Goal: Information Seeking & Learning: Learn about a topic

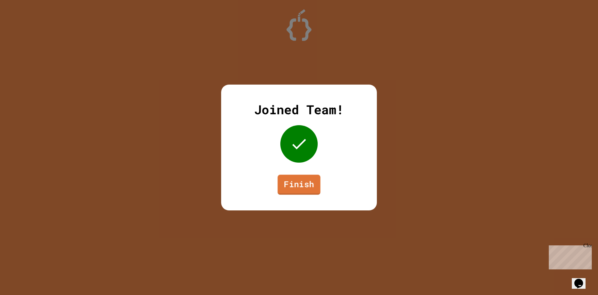
click at [292, 196] on div "Joined Team! Finish" at bounding box center [299, 147] width 156 height 126
click at [294, 190] on link "Finish" at bounding box center [299, 183] width 36 height 21
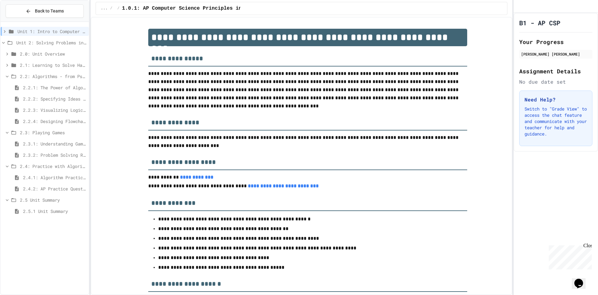
click at [37, 36] on div "Unit 1: Intro to Computer Science" at bounding box center [45, 31] width 88 height 9
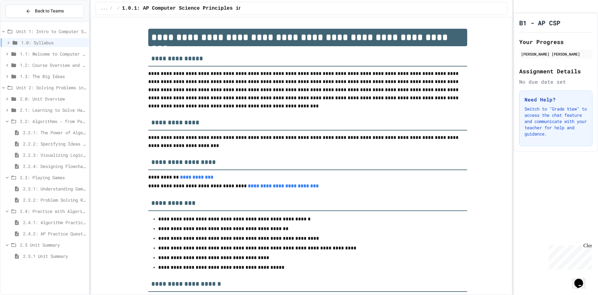
click at [36, 33] on span "Unit 1: Intro to Computer Science" at bounding box center [51, 31] width 70 height 7
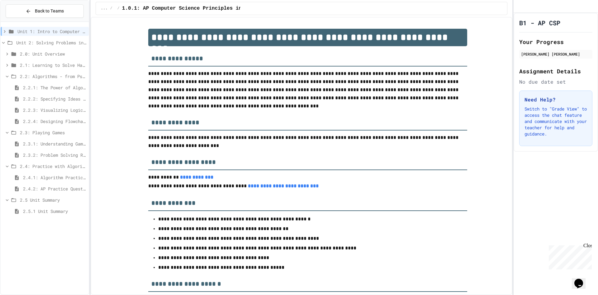
click at [28, 42] on span "Unit 2: Solving Problems in Computer Science" at bounding box center [51, 42] width 70 height 7
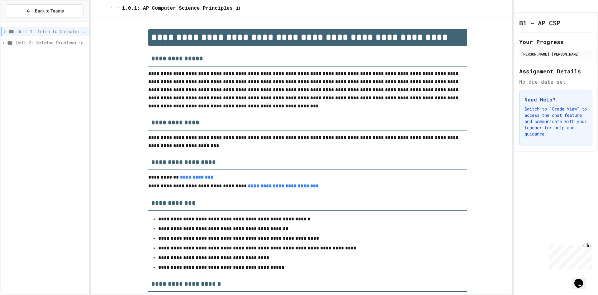
click at [28, 42] on span "Unit 2: Solving Problems in Computer Science" at bounding box center [51, 42] width 70 height 7
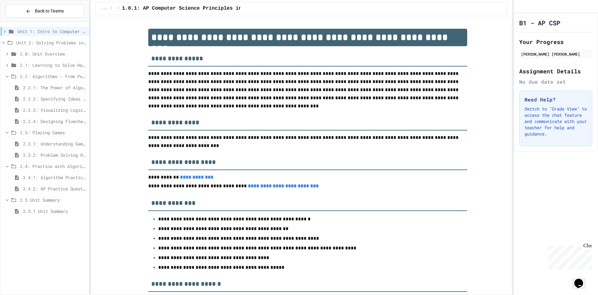
click at [29, 54] on span "2.0: Unit Overview" at bounding box center [53, 53] width 66 height 7
click at [44, 64] on span "2.0.1: Unit Overview" at bounding box center [54, 65] width 63 height 7
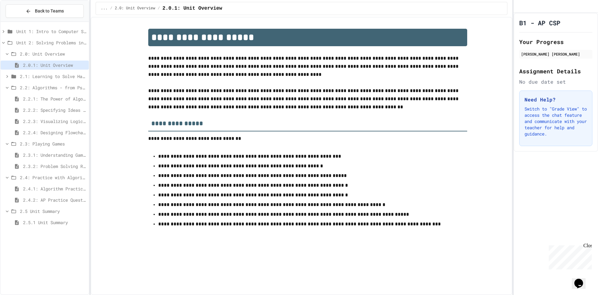
click at [39, 79] on span "2.1: Learning to Solve Hard Problems" at bounding box center [53, 76] width 66 height 7
click at [37, 143] on span "2.2.1: The Power of Algorithms" at bounding box center [54, 143] width 63 height 7
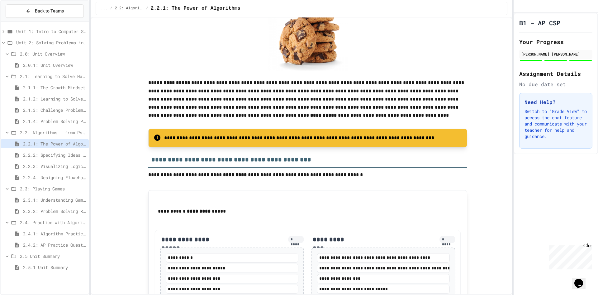
scroll to position [841, 0]
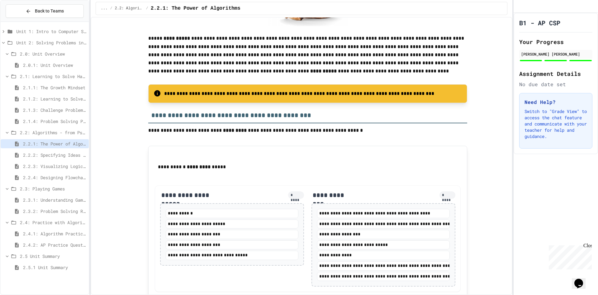
click at [47, 247] on span "2.4.2: AP Practice Questions" at bounding box center [54, 244] width 63 height 7
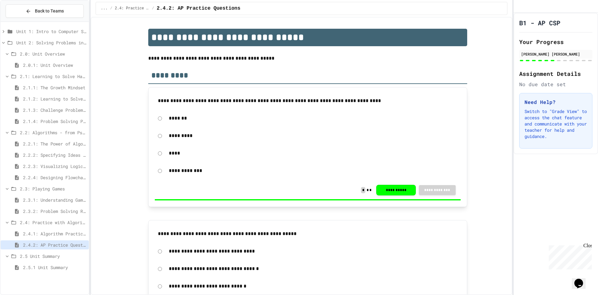
click at [53, 197] on span "2.3.1: Understanding Games with Flowcharts" at bounding box center [54, 199] width 63 height 7
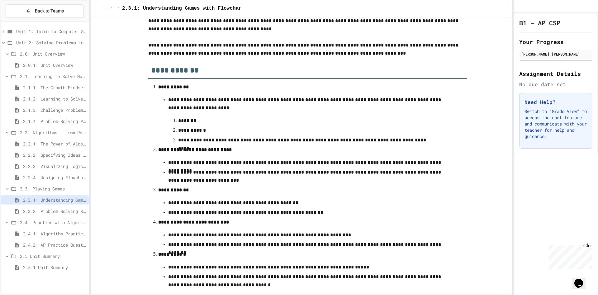
scroll to position [159, 0]
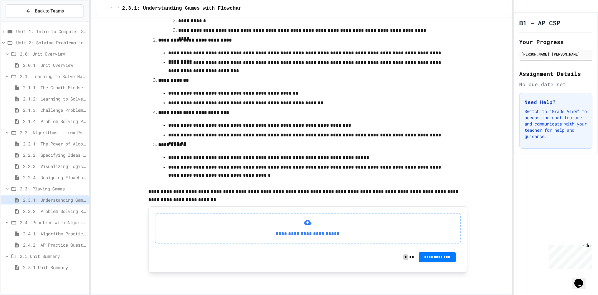
click at [58, 211] on span "2.3.2: Problem Solving Reflection" at bounding box center [54, 211] width 63 height 7
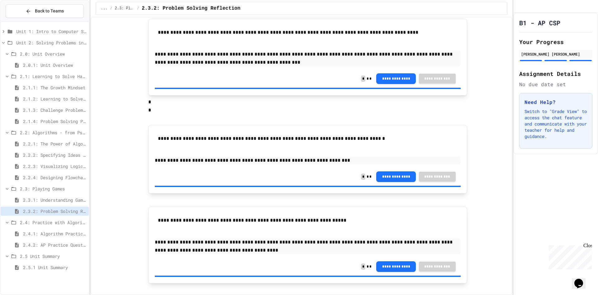
scroll to position [79, 0]
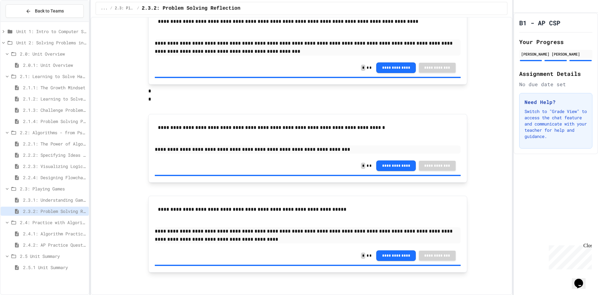
click at [57, 232] on span "2.4.1: Algorithm Practice Exercises" at bounding box center [54, 233] width 63 height 7
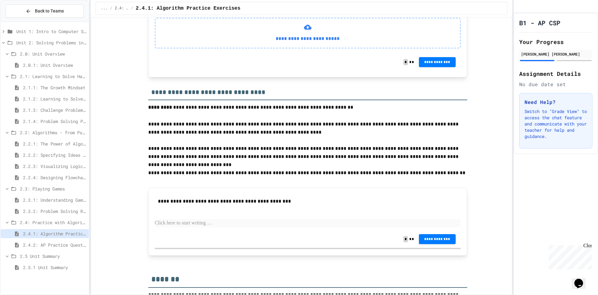
scroll to position [794, 0]
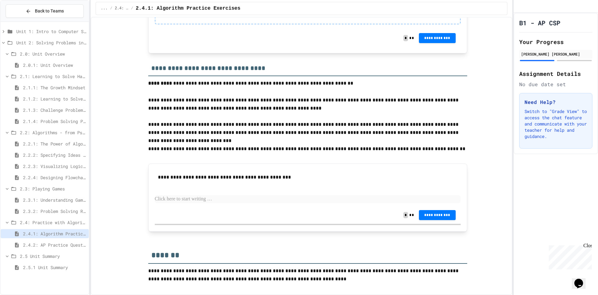
click at [217, 198] on p at bounding box center [308, 199] width 306 height 8
click at [46, 203] on div "2.3.1: Understanding Games with Flowcharts" at bounding box center [45, 199] width 88 height 9
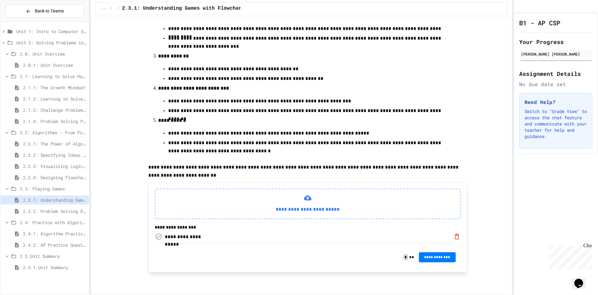
scroll to position [186, 0]
click at [425, 261] on button "**********" at bounding box center [437, 256] width 37 height 10
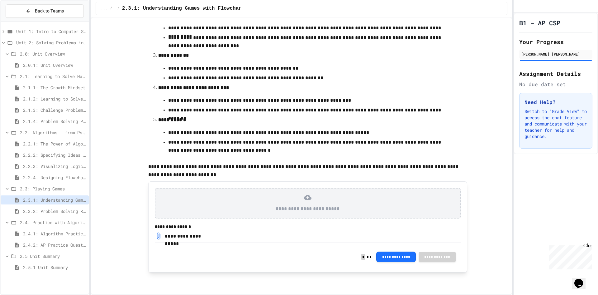
click at [68, 212] on span "2.3.2: Problem Solving Reflection" at bounding box center [54, 211] width 63 height 7
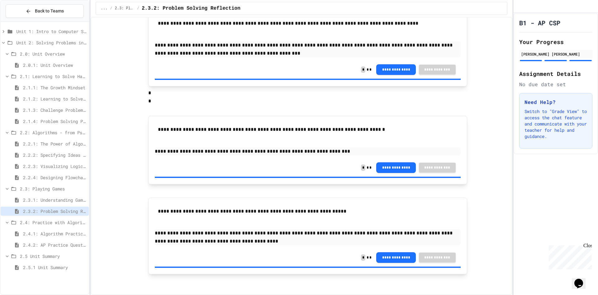
scroll to position [79, 0]
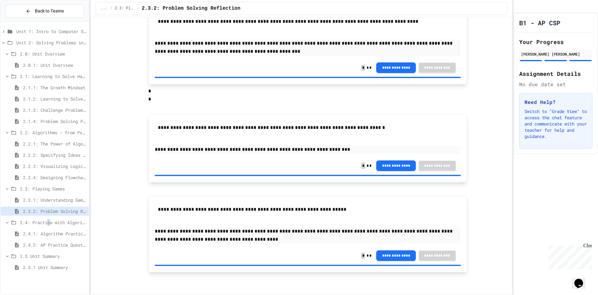
click at [50, 224] on span "2.4: Practice with Algorithms" at bounding box center [53, 222] width 66 height 7
click at [50, 219] on div "2.4: Practice with Algorithms" at bounding box center [45, 222] width 88 height 9
click at [50, 232] on span "2.4.1: Algorithm Practice Exercises" at bounding box center [54, 233] width 63 height 7
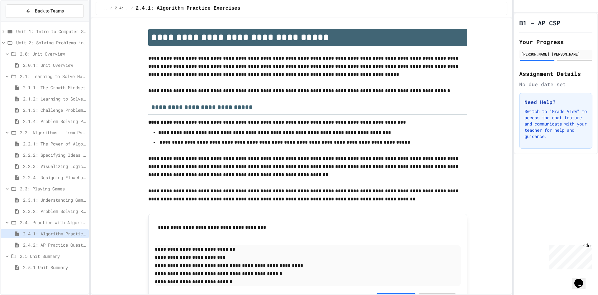
click at [31, 188] on span "2.3: Playing Games" at bounding box center [53, 188] width 66 height 7
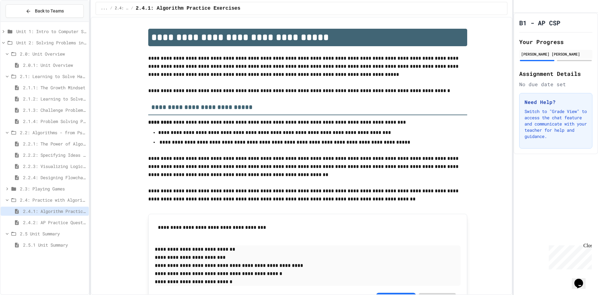
click at [24, 133] on span "2.2: Algorithms - from Pseudocode to Flowcharts" at bounding box center [53, 132] width 66 height 7
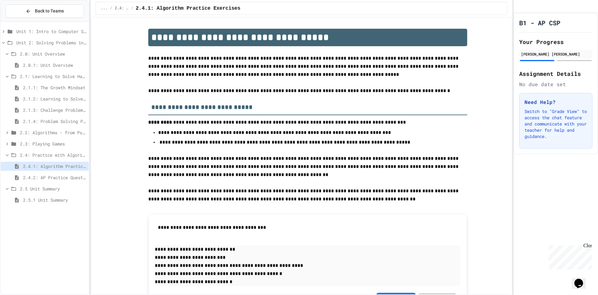
click at [21, 77] on span "2.1: Learning to Solve Hard Problems" at bounding box center [53, 76] width 66 height 7
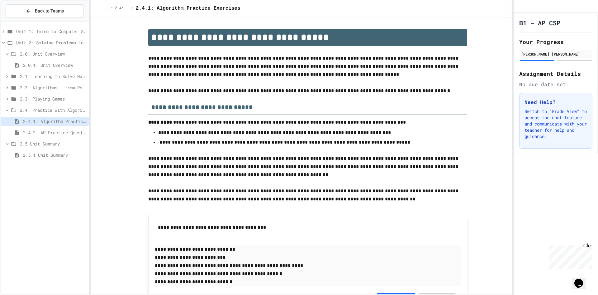
click at [20, 51] on div "2.0: Unit Overview" at bounding box center [45, 53] width 88 height 9
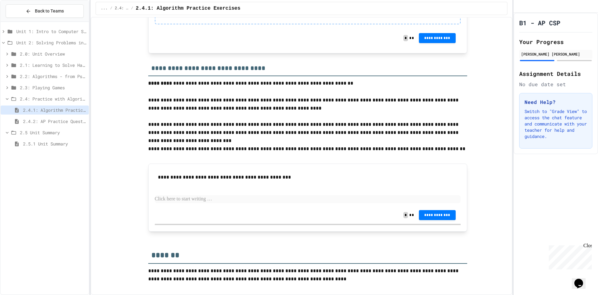
scroll to position [794, 0]
click at [204, 198] on p at bounding box center [308, 199] width 306 height 8
click at [263, 199] on p at bounding box center [308, 199] width 306 height 8
click at [585, 247] on div "Close" at bounding box center [588, 246] width 8 height 8
click at [519, 7] on icon "My Account" at bounding box center [519, 7] width 0 height 0
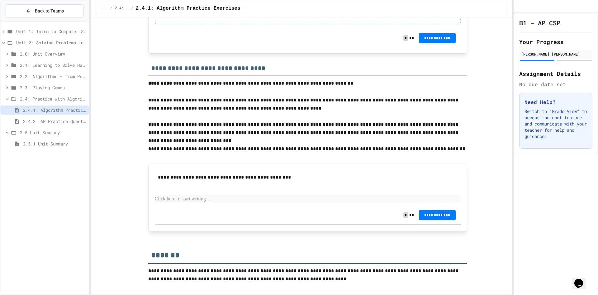
click at [377, 294] on div at bounding box center [299, 295] width 598 height 0
click at [56, 120] on span "2.4.2: AP Practice Questions" at bounding box center [54, 121] width 63 height 7
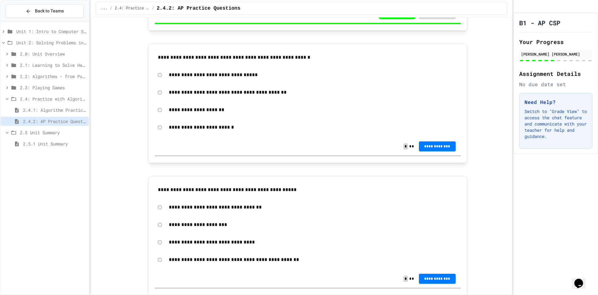
scroll to position [841, 0]
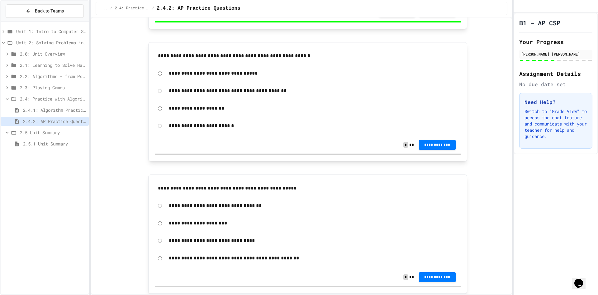
click at [242, 94] on p "**********" at bounding box center [313, 91] width 289 height 8
click at [216, 91] on p "**********" at bounding box center [313, 91] width 289 height 8
click at [425, 144] on span "**********" at bounding box center [437, 143] width 27 height 5
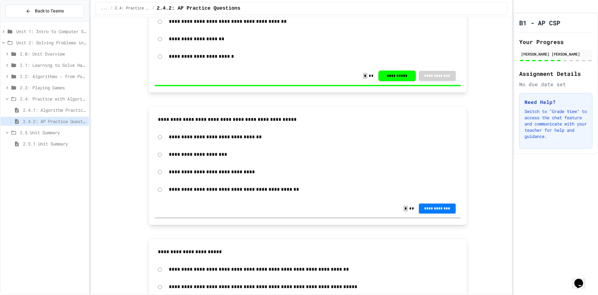
scroll to position [935, 0]
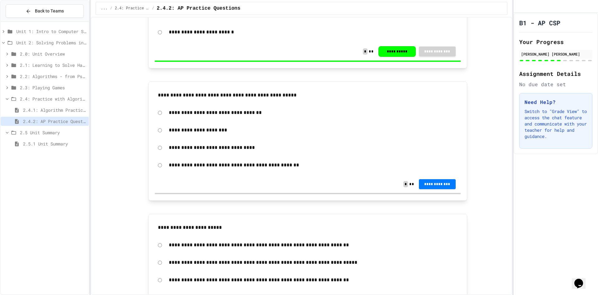
click at [213, 165] on p "**********" at bounding box center [313, 165] width 289 height 8
click at [159, 167] on div "**********" at bounding box center [308, 165] width 306 height 14
click at [444, 181] on span "**********" at bounding box center [437, 183] width 27 height 5
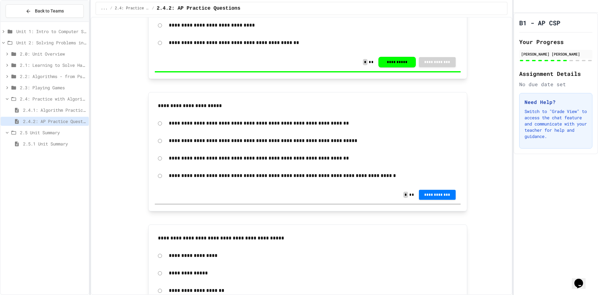
scroll to position [1060, 0]
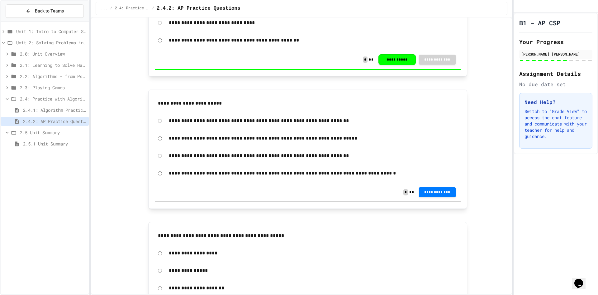
click at [308, 173] on p "**********" at bounding box center [313, 173] width 289 height 8
click at [433, 192] on span "**********" at bounding box center [437, 191] width 27 height 5
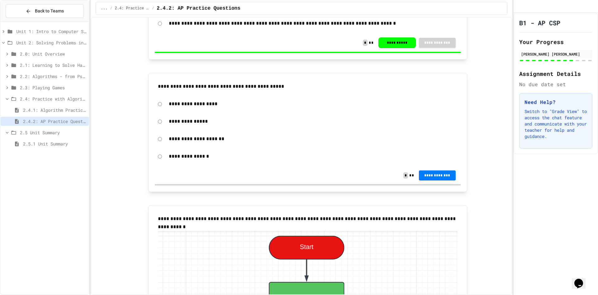
scroll to position [1215, 0]
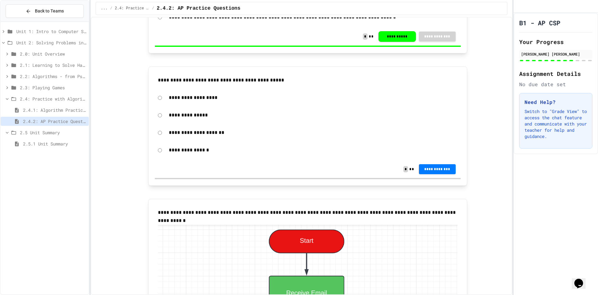
click at [185, 100] on p "**********" at bounding box center [313, 97] width 289 height 8
click at [448, 172] on button "**********" at bounding box center [437, 169] width 37 height 10
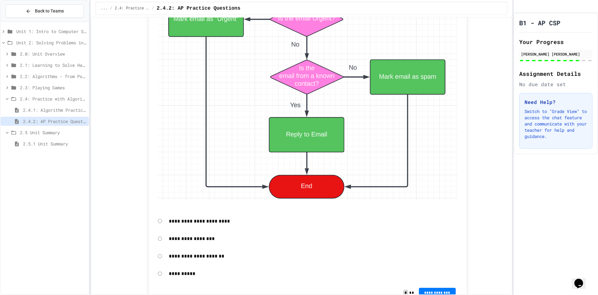
scroll to position [1558, 0]
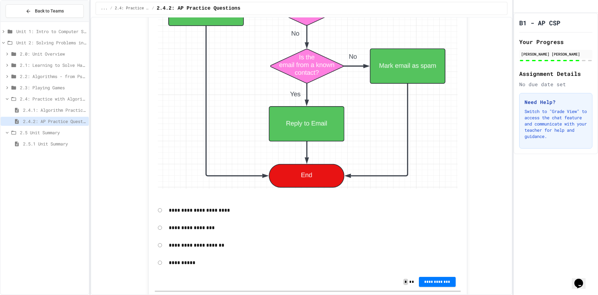
click at [180, 247] on p "**********" at bounding box center [313, 245] width 289 height 8
click at [421, 279] on button "**********" at bounding box center [437, 281] width 37 height 10
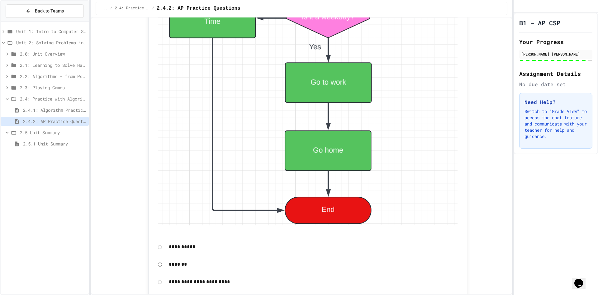
scroll to position [2082, 0]
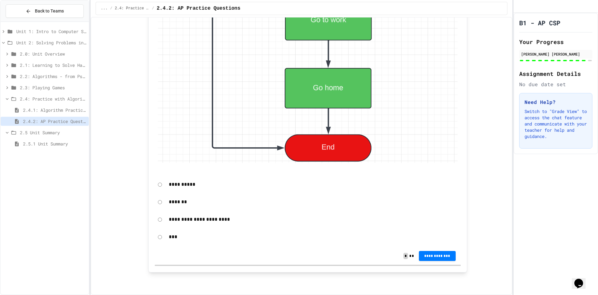
click at [206, 218] on p "**********" at bounding box center [313, 219] width 289 height 8
click at [445, 258] on button "**********" at bounding box center [437, 255] width 37 height 10
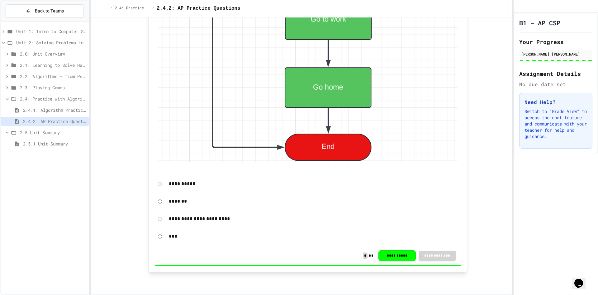
click at [39, 109] on span "2.4.1: Algorithm Practice Exercises" at bounding box center [54, 110] width 63 height 7
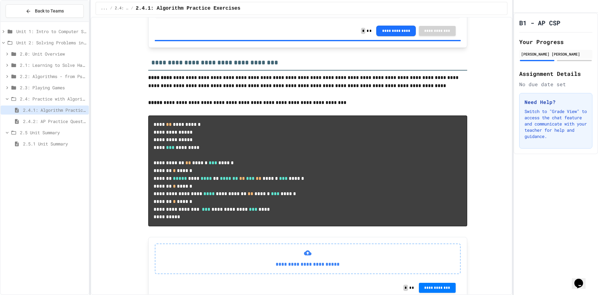
scroll to position [280, 0]
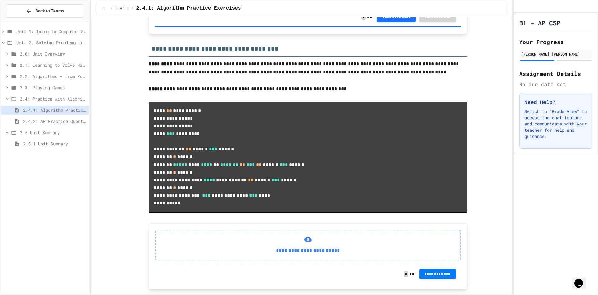
click at [89, 121] on div "**********" at bounding box center [299, 147] width 598 height 295
click at [84, 122] on span "2.4.2: AP Practice Questions" at bounding box center [55, 121] width 64 height 7
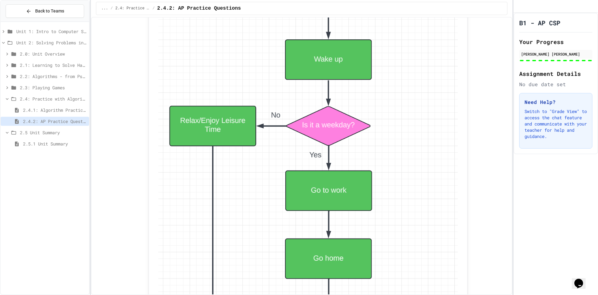
scroll to position [1901, 0]
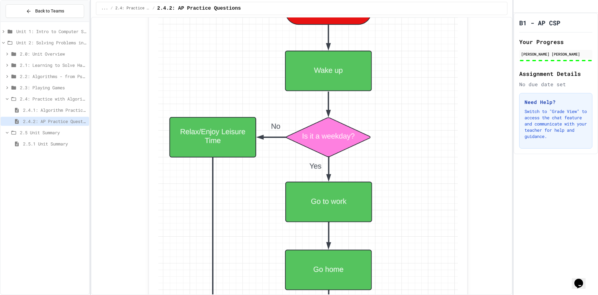
click at [41, 112] on span "2.4.1: Algorithm Practice Exercises" at bounding box center [55, 110] width 64 height 7
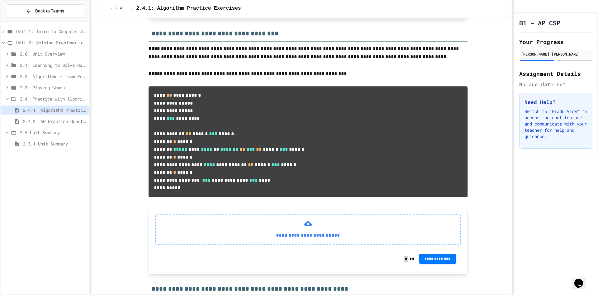
scroll to position [280, 0]
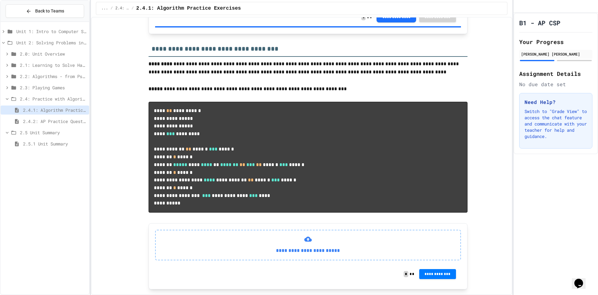
click at [50, 88] on span "2.3: Playing Games" at bounding box center [53, 87] width 67 height 7
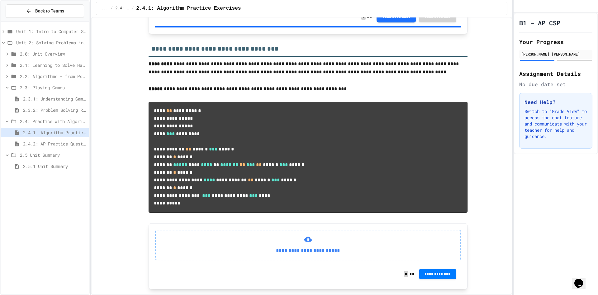
click at [46, 85] on span "2.3: Playing Games" at bounding box center [53, 87] width 67 height 7
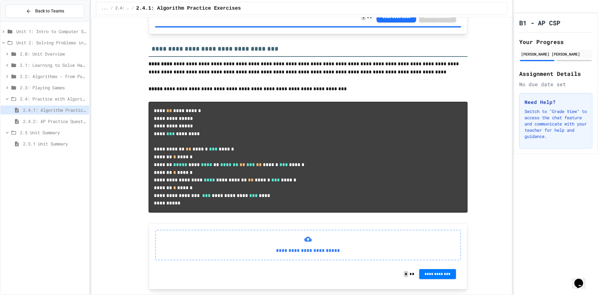
click at [57, 121] on span "2.4.2: AP Practice Questions" at bounding box center [55, 121] width 64 height 7
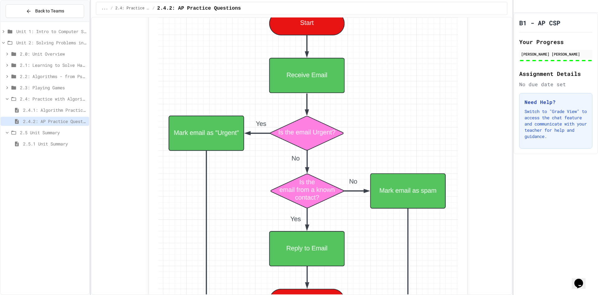
scroll to position [1465, 0]
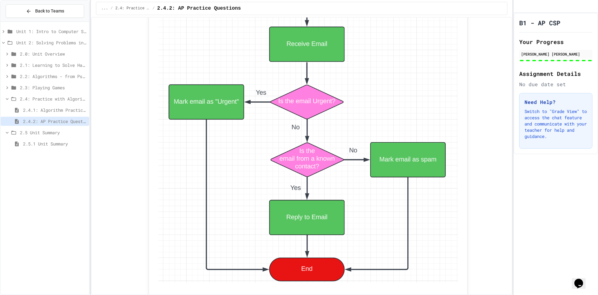
click at [55, 107] on span "2.4.1: Algorithm Practice Exercises" at bounding box center [55, 110] width 64 height 7
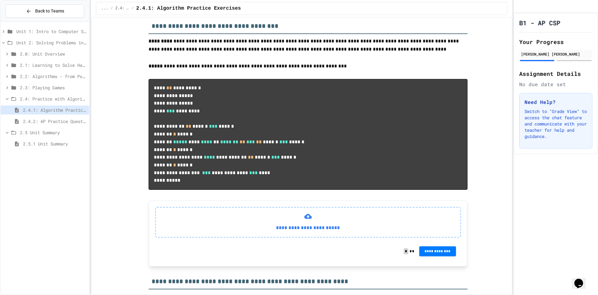
scroll to position [312, 0]
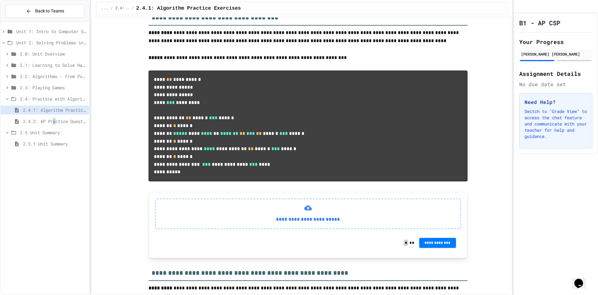
click at [55, 122] on span "2.4.2: AP Practice Questions" at bounding box center [55, 121] width 64 height 7
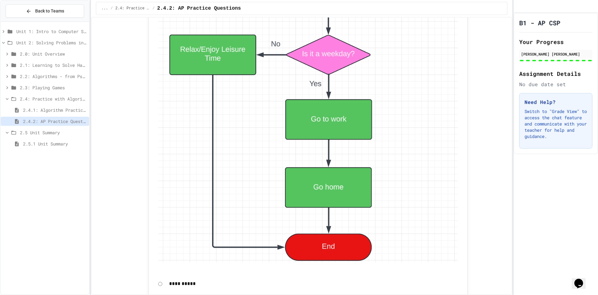
scroll to position [1896, 0]
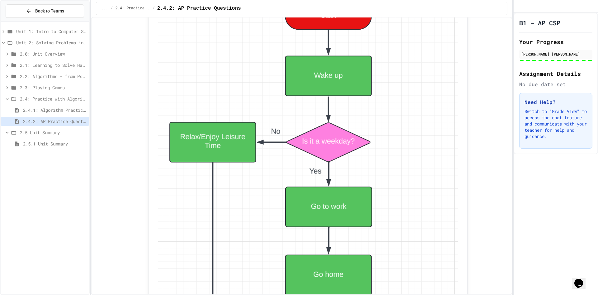
drag, startPoint x: 64, startPoint y: 110, endPoint x: 91, endPoint y: 107, distance: 27.6
click at [64, 110] on span "2.4.1: Algorithm Practice Exercises" at bounding box center [55, 110] width 64 height 7
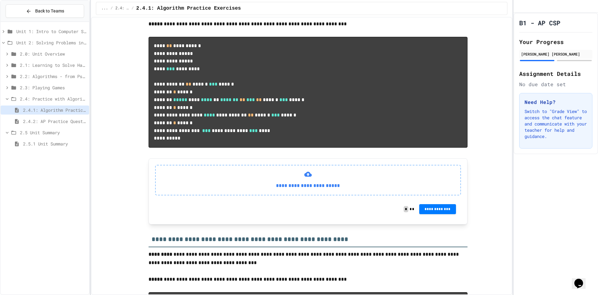
scroll to position [343, 0]
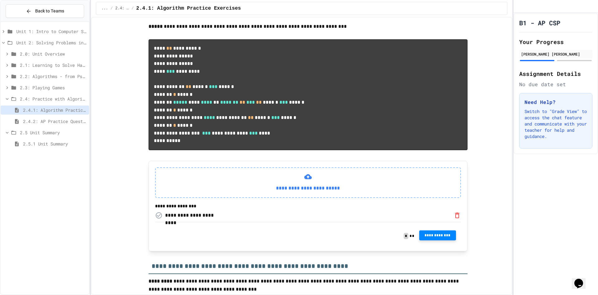
click at [426, 237] on span "**********" at bounding box center [437, 234] width 27 height 5
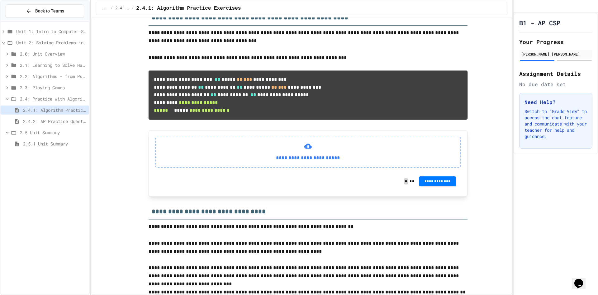
scroll to position [592, 0]
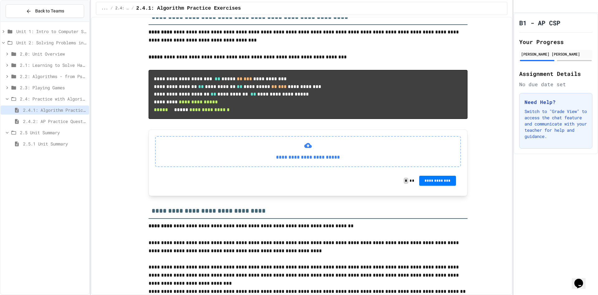
click at [54, 41] on span "Unit 2: Solving Problems in Computer Science" at bounding box center [51, 42] width 70 height 7
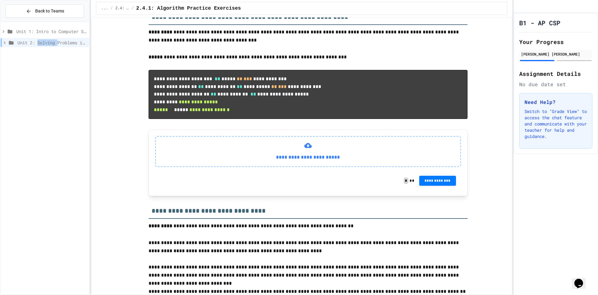
click at [54, 41] on span "Unit 2: Solving Problems in Computer Science" at bounding box center [51, 42] width 69 height 7
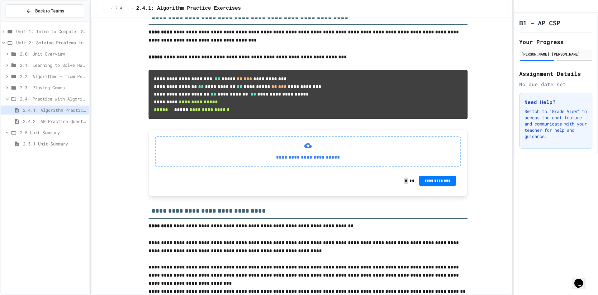
click at [48, 65] on span "2.1: Learning to Solve Hard Problems" at bounding box center [53, 65] width 67 height 7
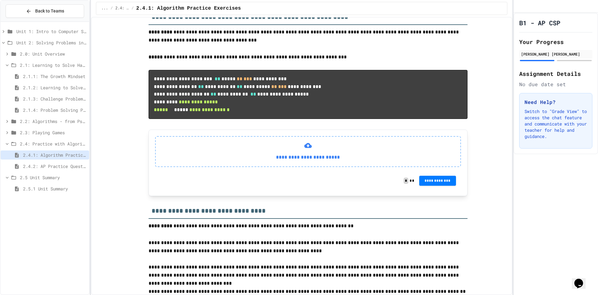
click at [52, 76] on span "2.1.1: The Growth Mindset" at bounding box center [55, 76] width 64 height 7
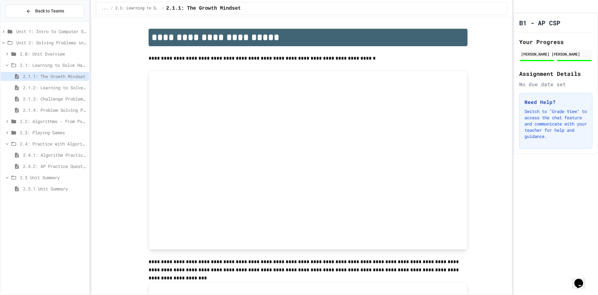
click at [55, 86] on span "2.1.2: Learning to Solve Hard Problems" at bounding box center [55, 87] width 64 height 7
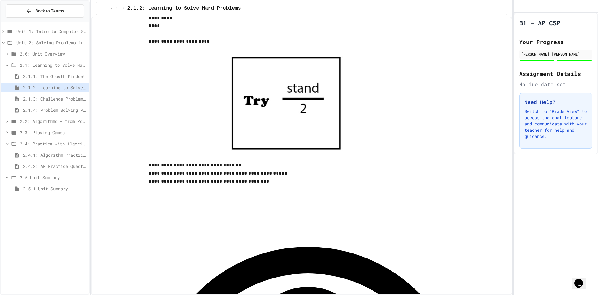
scroll to position [749, 0]
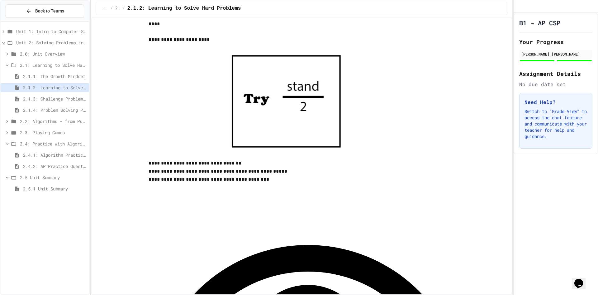
click at [75, 100] on span "2.1.3: Challenge Problem - The Bridge" at bounding box center [55, 98] width 64 height 7
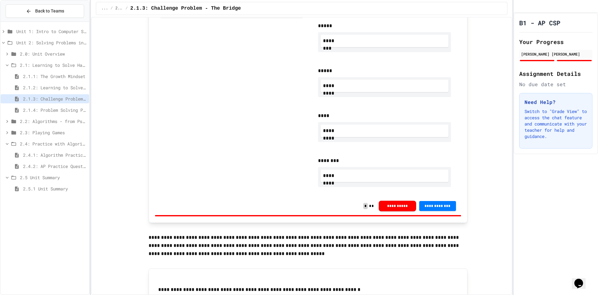
scroll to position [632, 0]
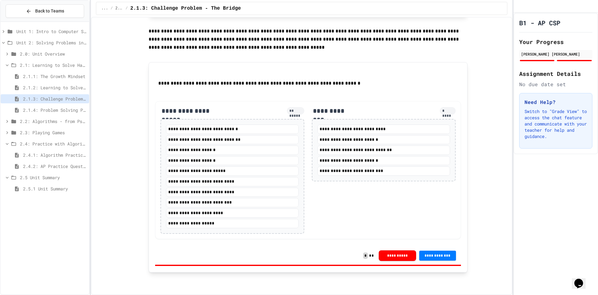
click at [43, 103] on div "2.1.3: Challenge Problem - The Bridge" at bounding box center [45, 98] width 89 height 9
click at [65, 112] on span "2.1.4: Problem Solving Practice" at bounding box center [55, 110] width 64 height 7
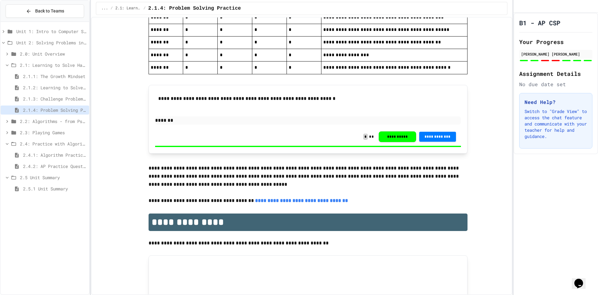
scroll to position [1441, 0]
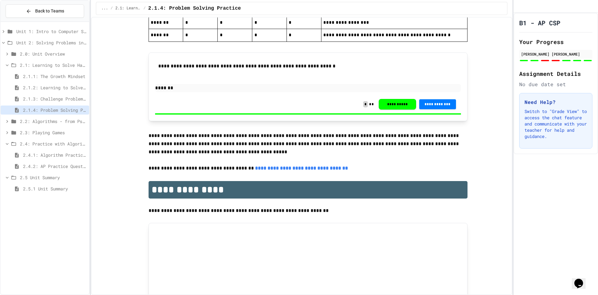
click at [29, 122] on span "2.2: Algorithms - from Pseudocode to Flowcharts" at bounding box center [53, 121] width 67 height 7
click at [44, 135] on span "2.2.1: The Power of Algorithms" at bounding box center [55, 132] width 64 height 7
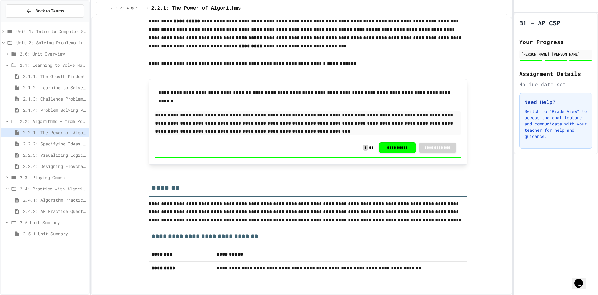
scroll to position [1201, 0]
click at [57, 139] on div "2.2.1: The Power of Algorithms" at bounding box center [45, 133] width 89 height 11
click at [58, 141] on span "2.2.2: Specifying Ideas with Pseudocode" at bounding box center [55, 143] width 64 height 7
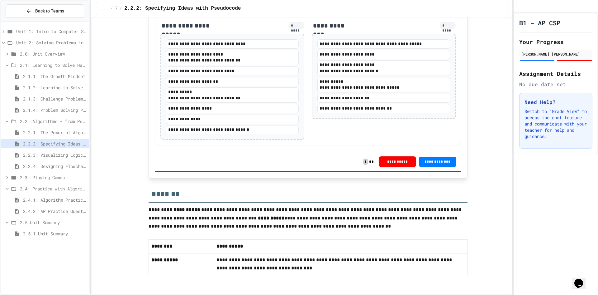
scroll to position [1215, 0]
click at [69, 152] on span "2.2.3: Visualizing Logic with Flowcharts" at bounding box center [55, 154] width 64 height 7
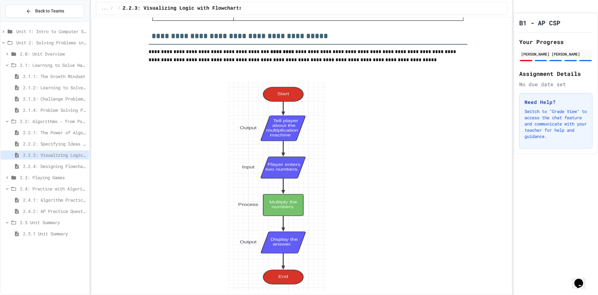
scroll to position [841, 0]
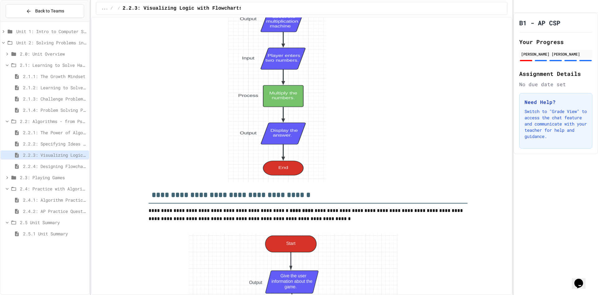
click at [54, 208] on span "2.4.2: AP Practice Questions" at bounding box center [55, 211] width 64 height 7
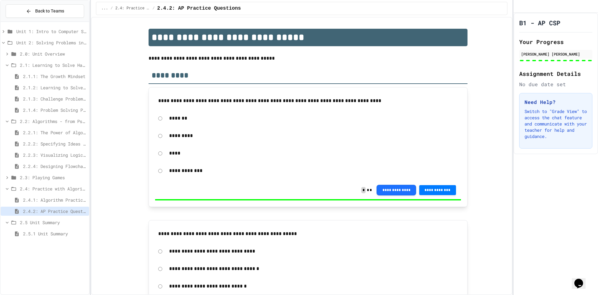
scroll to position [31, 0]
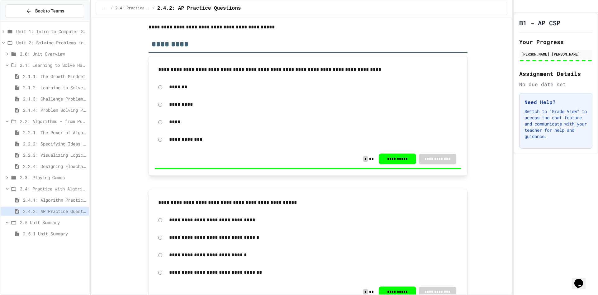
click at [55, 198] on span "2.4.1: Algorithm Practice Exercises" at bounding box center [55, 199] width 64 height 7
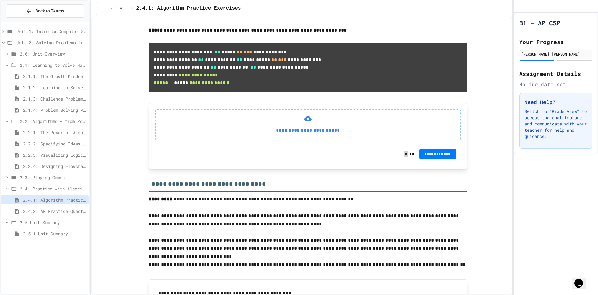
scroll to position [604, 0]
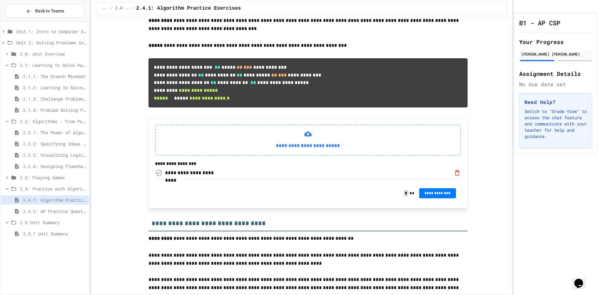
click at [182, 176] on div "**********" at bounding box center [191, 172] width 52 height 7
click at [188, 176] on div "**********" at bounding box center [191, 172] width 52 height 7
click at [167, 176] on div "**********" at bounding box center [191, 172] width 52 height 7
click at [435, 195] on span "**********" at bounding box center [437, 192] width 27 height 5
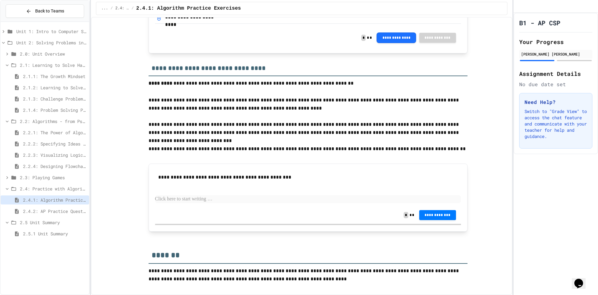
scroll to position [850, 0]
click at [249, 199] on p at bounding box center [308, 199] width 306 height 8
click at [172, 198] on p at bounding box center [308, 199] width 306 height 8
click at [195, 139] on p at bounding box center [308, 141] width 319 height 8
click at [211, 138] on p at bounding box center [308, 141] width 319 height 8
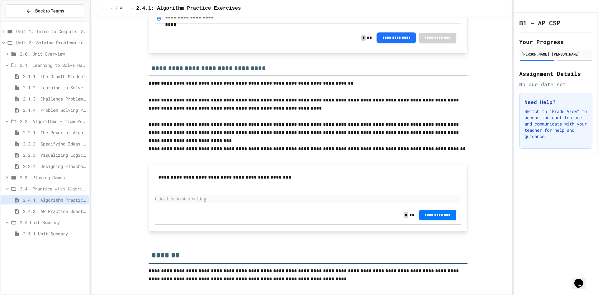
click at [72, 209] on span "2.4.2: AP Practice Questions" at bounding box center [55, 211] width 64 height 7
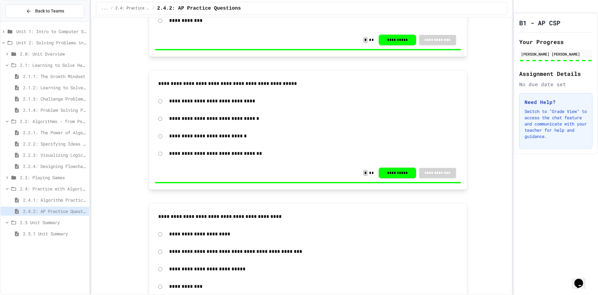
scroll to position [187, 0]
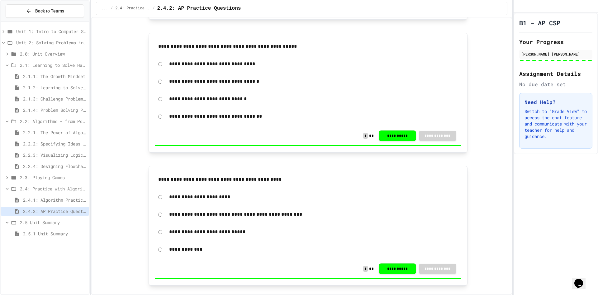
click at [56, 200] on span "2.4.1: Algorithm Practice Exercises" at bounding box center [55, 199] width 64 height 7
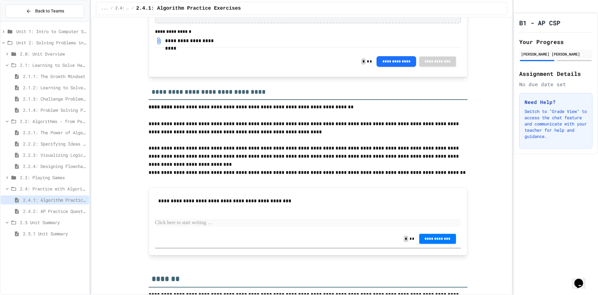
scroll to position [850, 0]
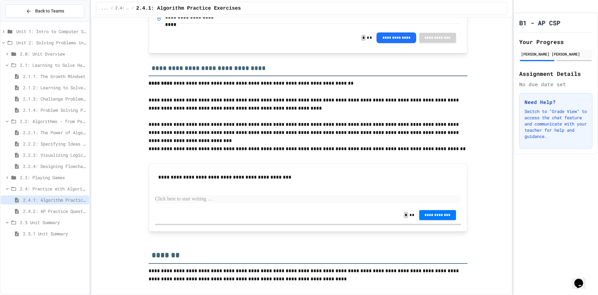
click at [250, 198] on p at bounding box center [308, 199] width 306 height 8
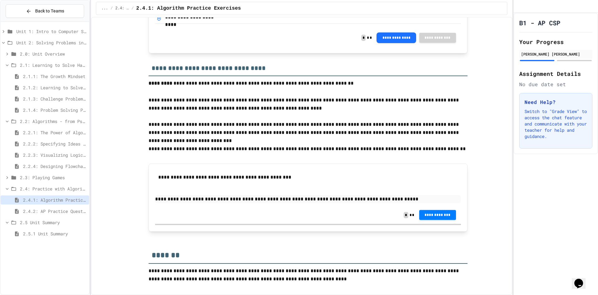
click at [436, 216] on span "**********" at bounding box center [437, 214] width 27 height 5
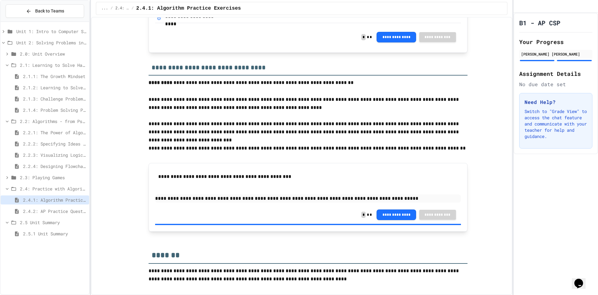
drag, startPoint x: 545, startPoint y: 123, endPoint x: 549, endPoint y: 124, distance: 4.2
click at [46, 216] on div "2.4.2: AP Practice Questions" at bounding box center [45, 211] width 89 height 11
click at [57, 211] on span "2.4.2: AP Practice Questions" at bounding box center [55, 211] width 64 height 7
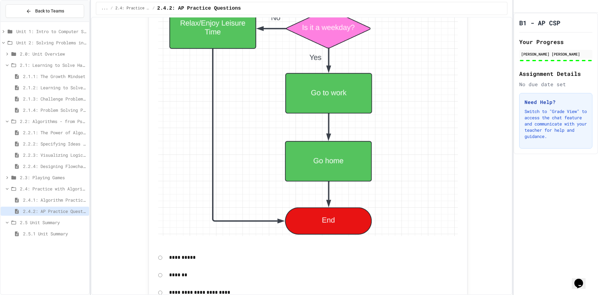
scroll to position [2083, 0]
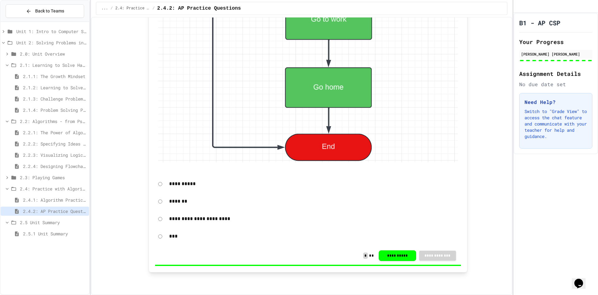
click at [32, 189] on span "2.4: Practice with Algorithms" at bounding box center [53, 188] width 67 height 7
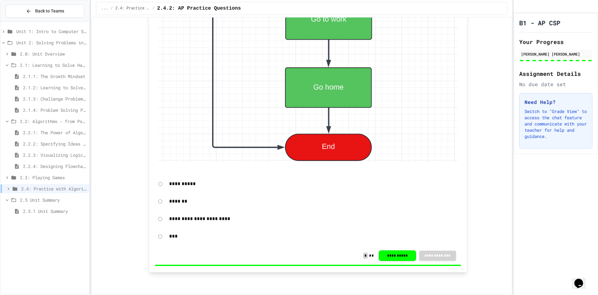
click at [26, 124] on span "2.2: Algorithms - from Pseudocode to Flowcharts" at bounding box center [53, 121] width 67 height 7
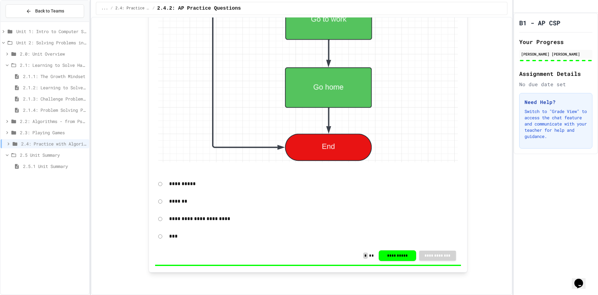
click at [13, 65] on icon at bounding box center [13, 65] width 7 height 6
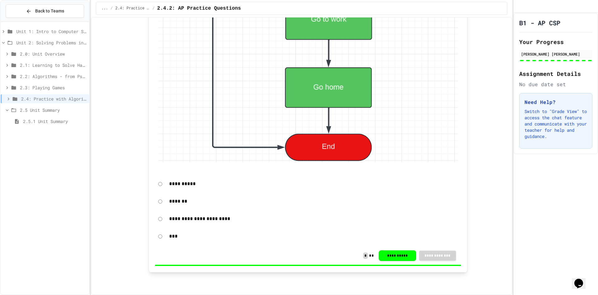
click at [10, 42] on icon at bounding box center [9, 43] width 7 height 6
